Goal: Book appointment/travel/reservation

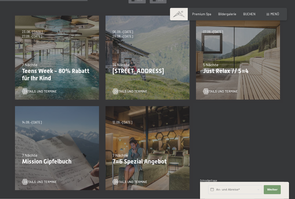
scroll to position [119, 0]
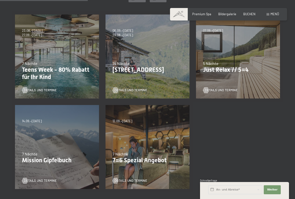
click at [145, 159] on p "7=6 Spezial Angebot" at bounding box center [148, 160] width 70 height 7
click at [140, 165] on span "Details und Termine" at bounding box center [131, 181] width 33 height 5
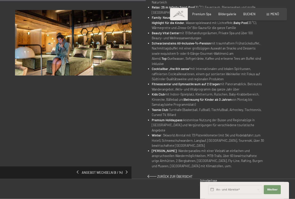
scroll to position [217, 0]
click at [273, 165] on span "Weiter" at bounding box center [272, 190] width 11 height 4
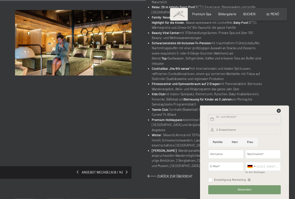
click at [244, 117] on input "text" at bounding box center [244, 119] width 73 height 9
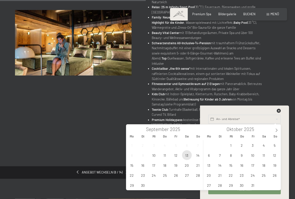
click at [187, 154] on span "13" at bounding box center [187, 155] width 10 height 10
click at [185, 164] on span "20" at bounding box center [187, 165] width 10 height 10
type input "[DATE] - [DATE]"
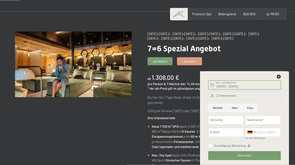
scroll to position [0, 0]
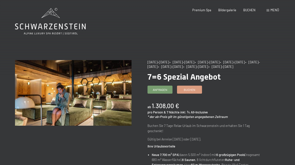
click at [274, 12] on span "Menü" at bounding box center [275, 10] width 9 height 4
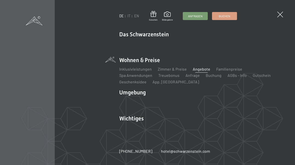
click at [280, 16] on span at bounding box center [280, 15] width 6 height 6
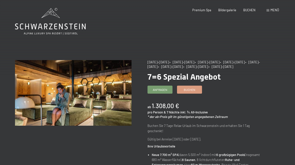
click at [196, 9] on span "Premium Spa" at bounding box center [201, 10] width 19 height 4
